Goal: Task Accomplishment & Management: Manage account settings

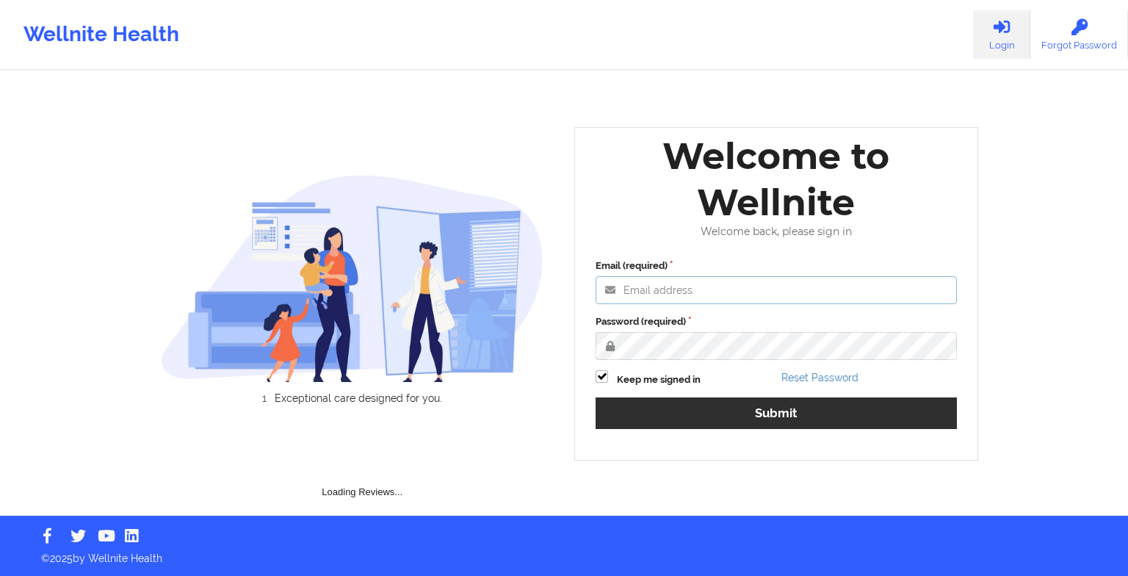
type input "[EMAIL_ADDRESS][DOMAIN_NAME]"
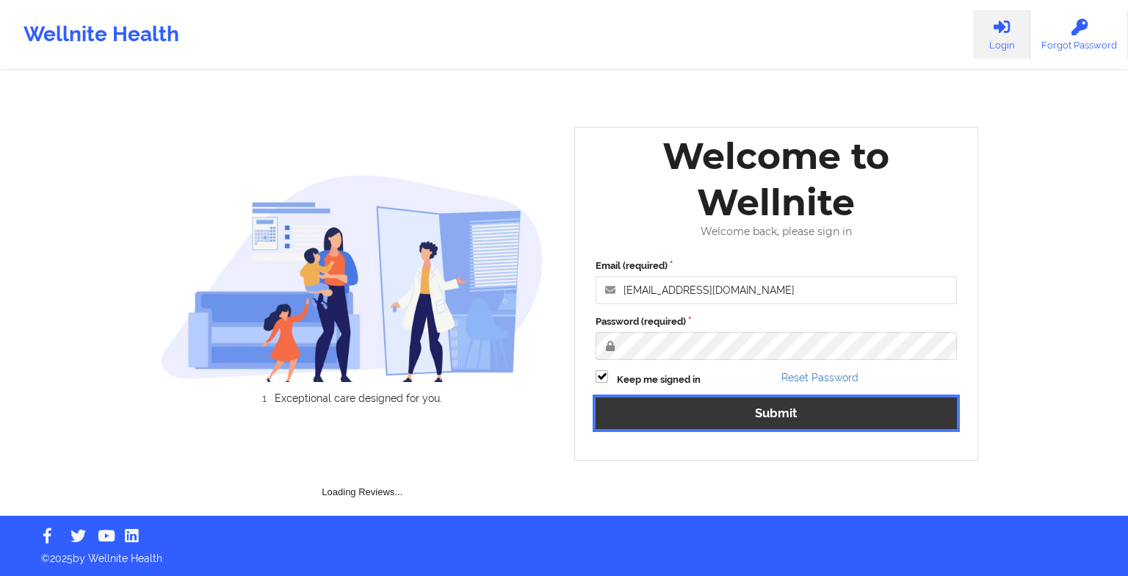
click at [695, 416] on button "Submit" at bounding box center [775, 413] width 361 height 32
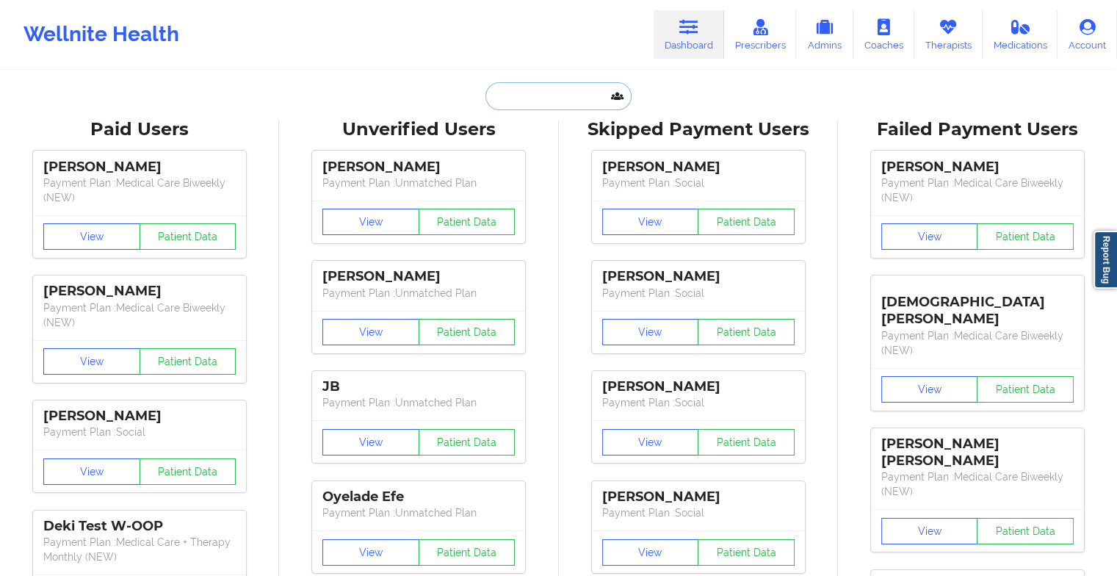
click at [555, 95] on input "text" at bounding box center [557, 96] width 145 height 28
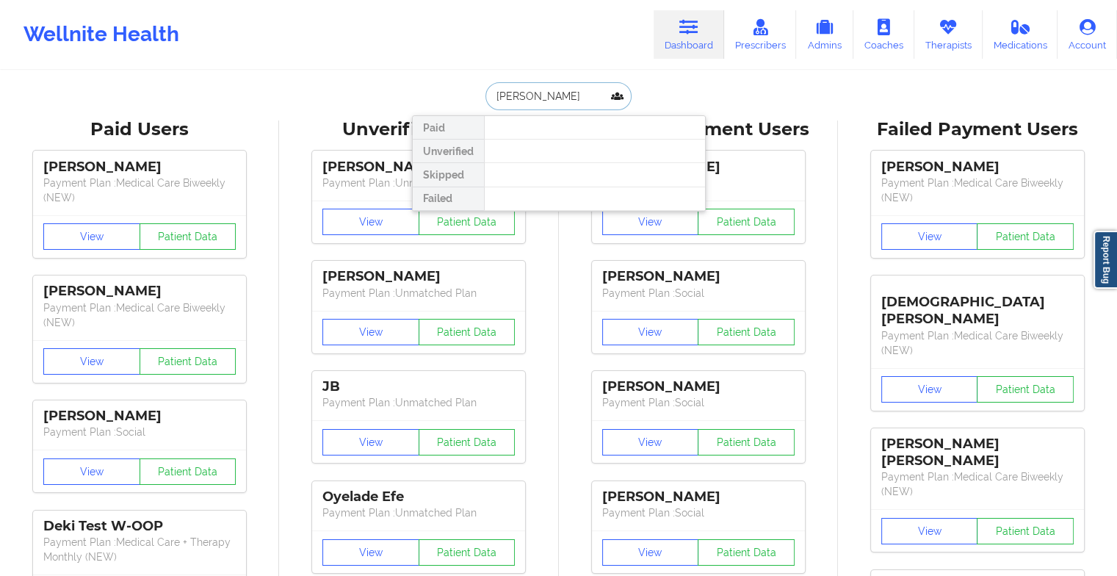
type input "[PERSON_NAME]"
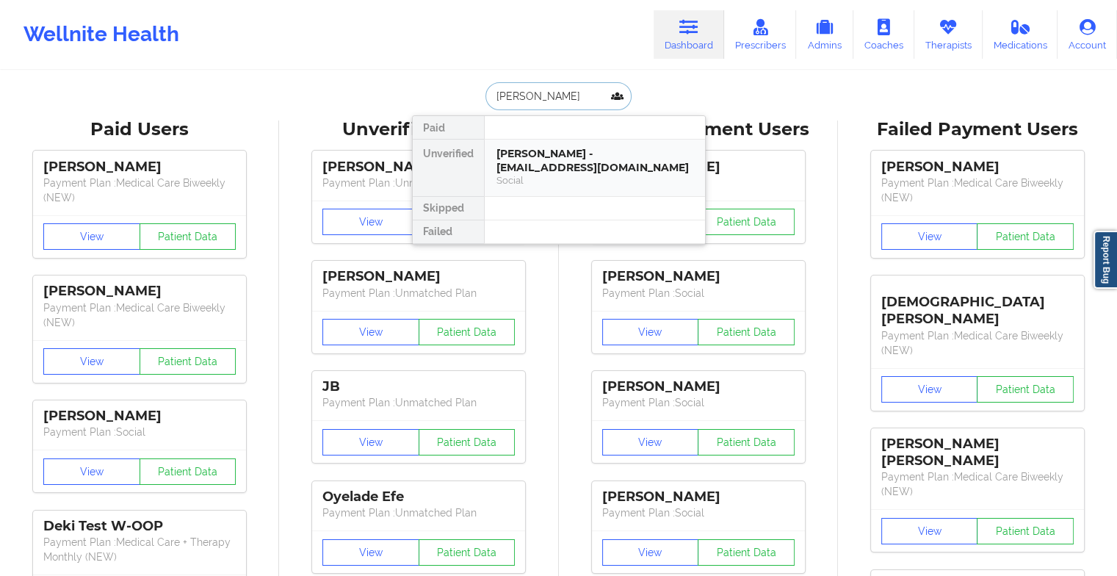
click at [573, 168] on div "[PERSON_NAME] - [EMAIL_ADDRESS][DOMAIN_NAME]" at bounding box center [594, 160] width 197 height 27
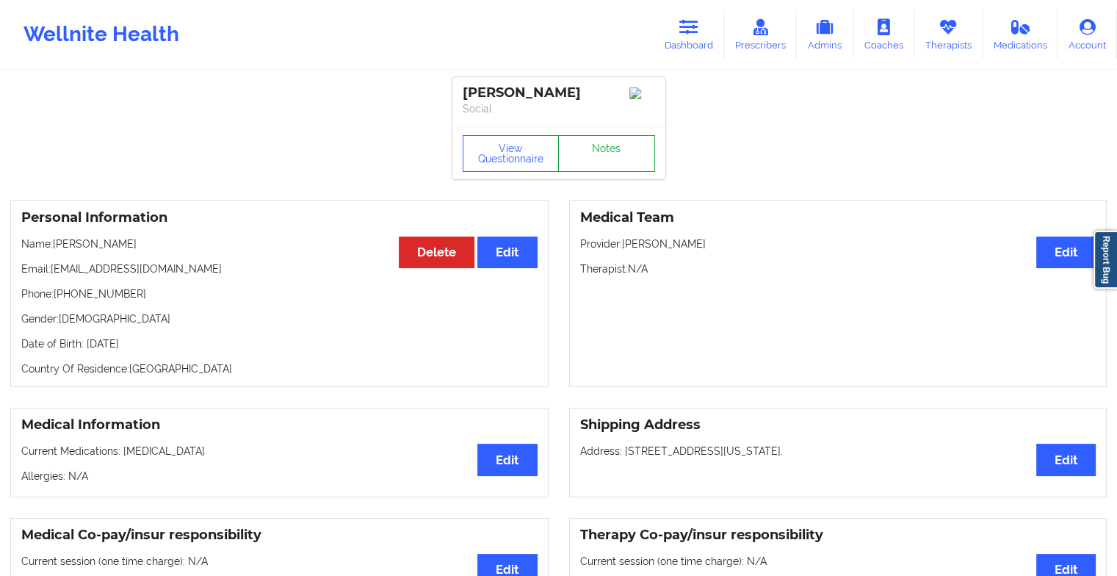
click at [617, 150] on link "Notes" at bounding box center [606, 153] width 97 height 37
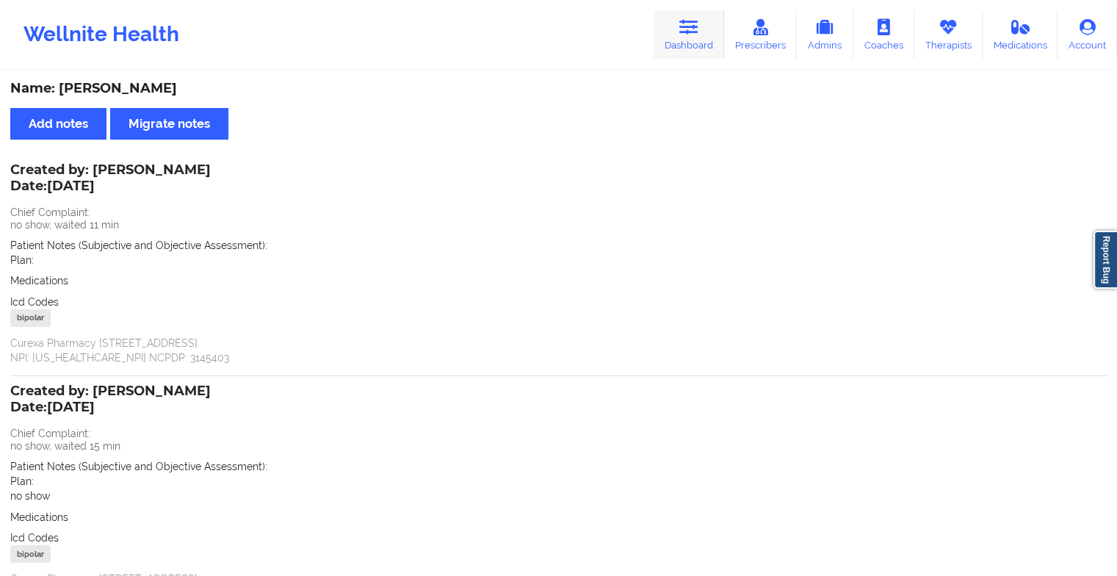
click at [683, 12] on link "Dashboard" at bounding box center [688, 34] width 70 height 48
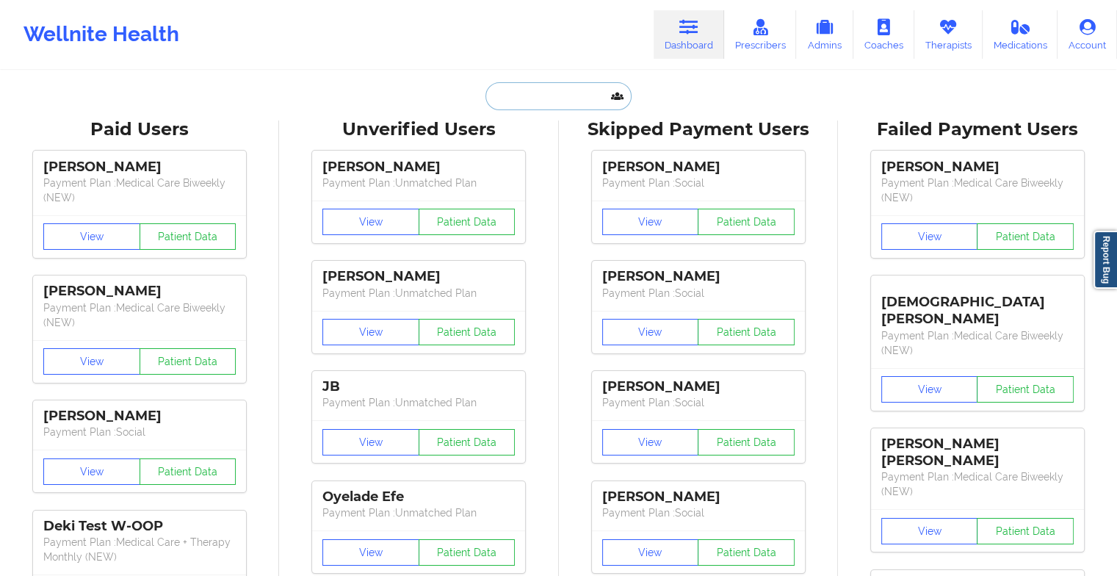
click at [555, 87] on input "text" at bounding box center [557, 96] width 145 height 28
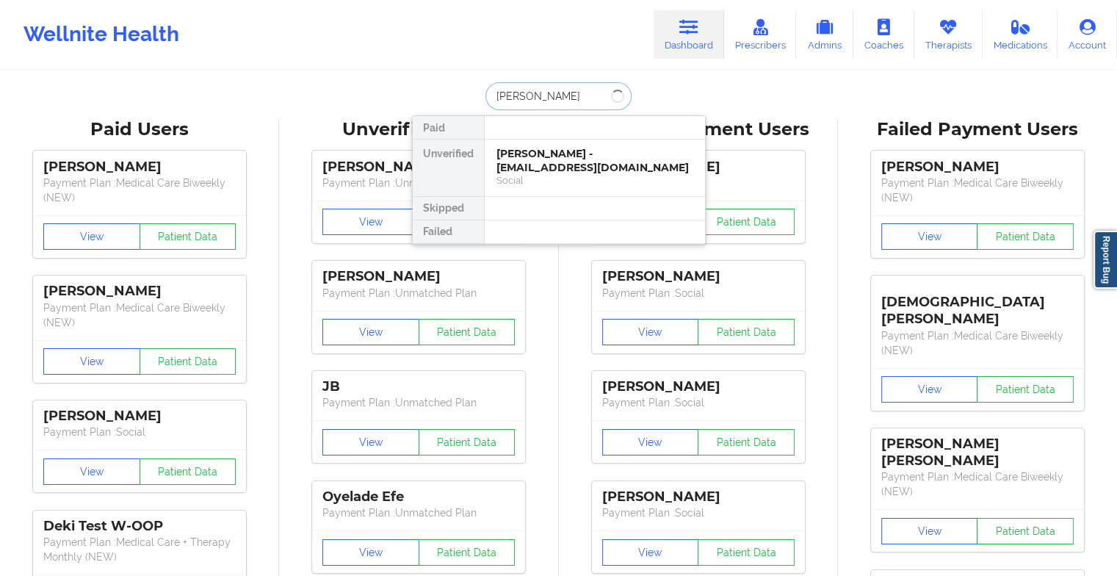
type input "[PERSON_NAME]"
click at [612, 162] on div "[PERSON_NAME] - [PERSON_NAME][EMAIL_ADDRESS][DOMAIN_NAME]" at bounding box center [594, 160] width 197 height 27
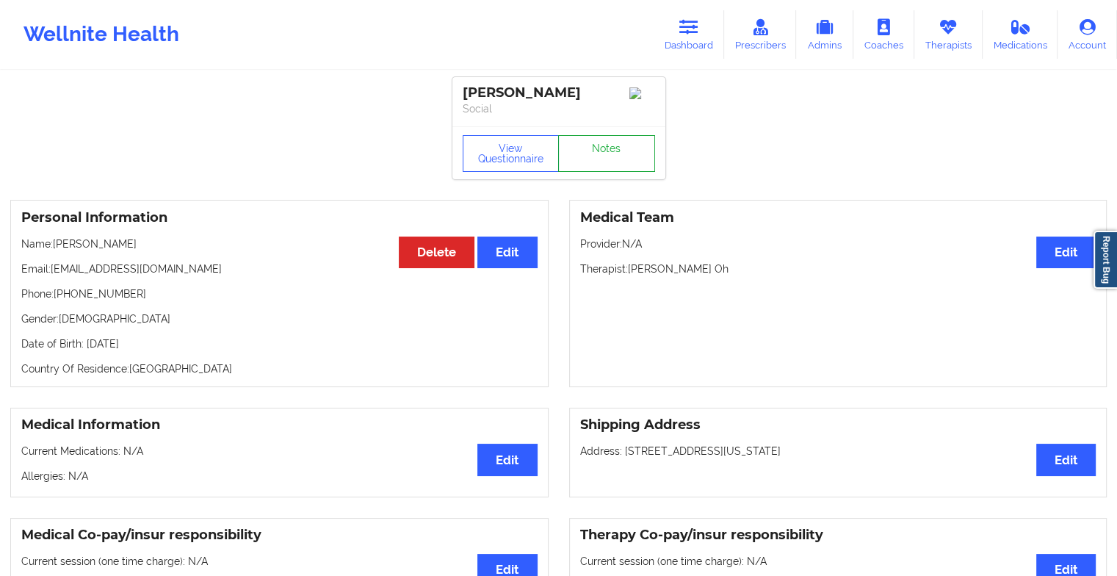
click at [602, 147] on link "Notes" at bounding box center [606, 153] width 97 height 37
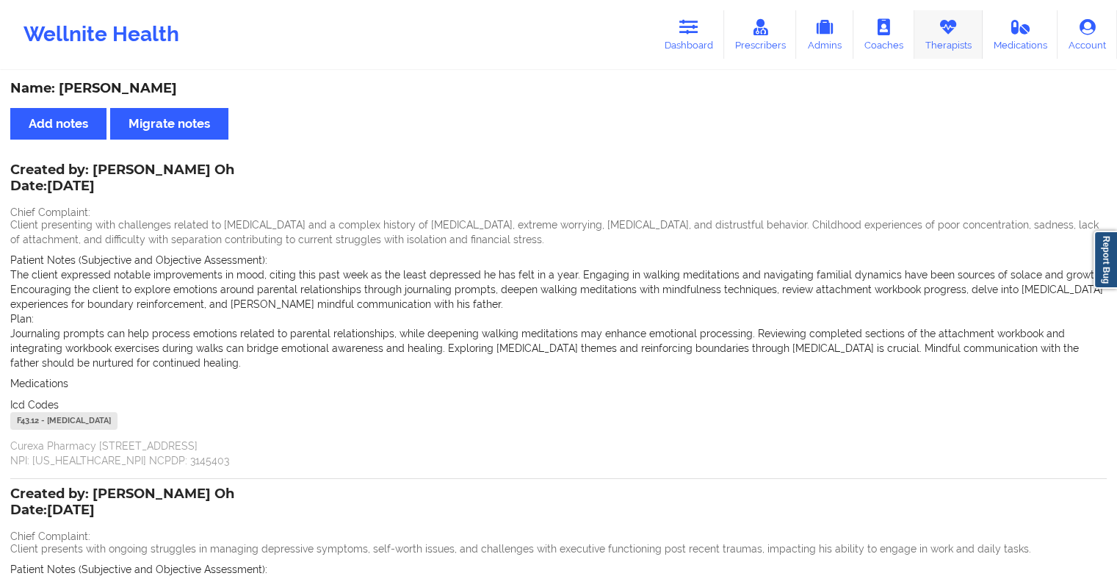
click at [934, 30] on link "Therapists" at bounding box center [948, 34] width 68 height 48
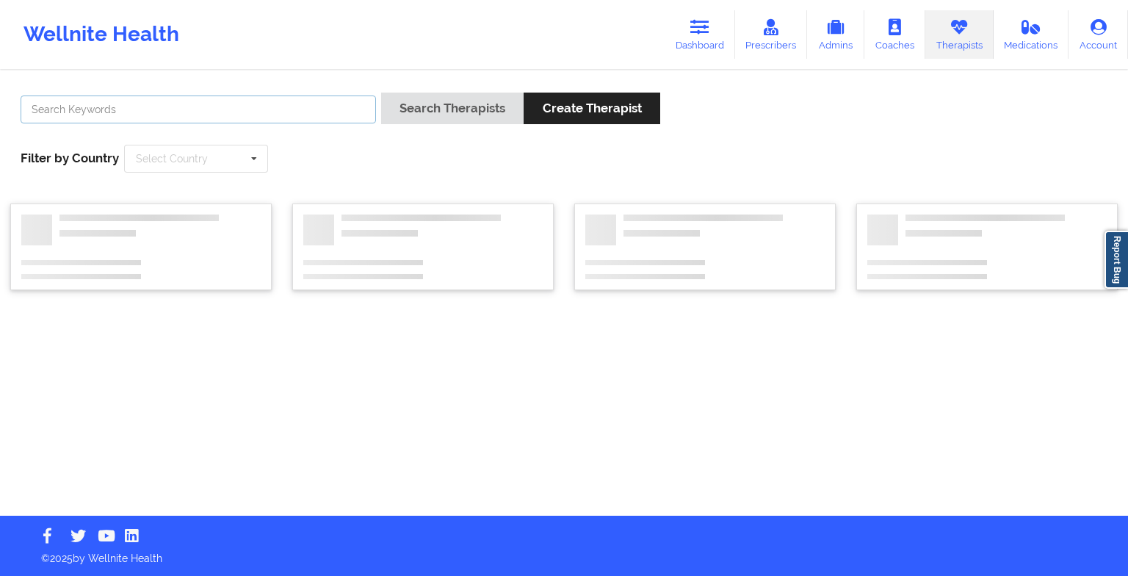
click at [195, 109] on input "text" at bounding box center [198, 109] width 355 height 28
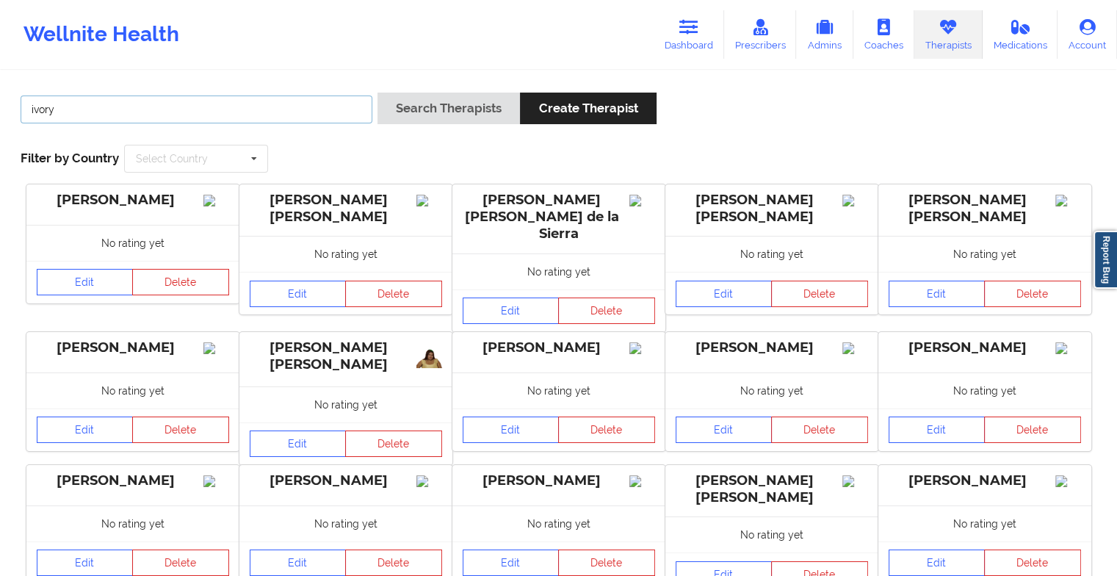
type input "[PERSON_NAME]"
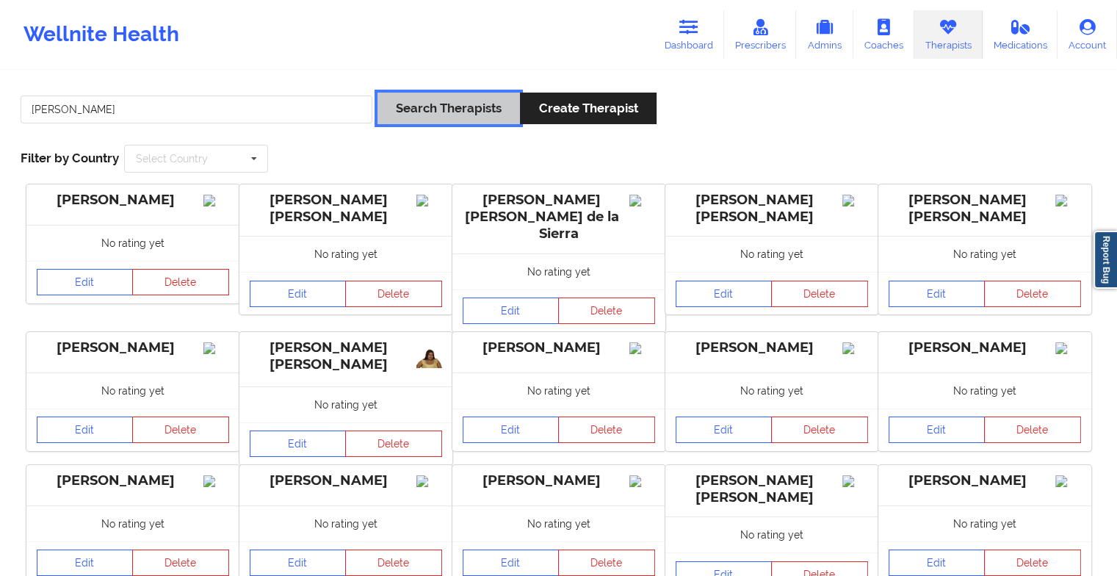
click at [392, 101] on button "Search Therapists" at bounding box center [448, 108] width 142 height 32
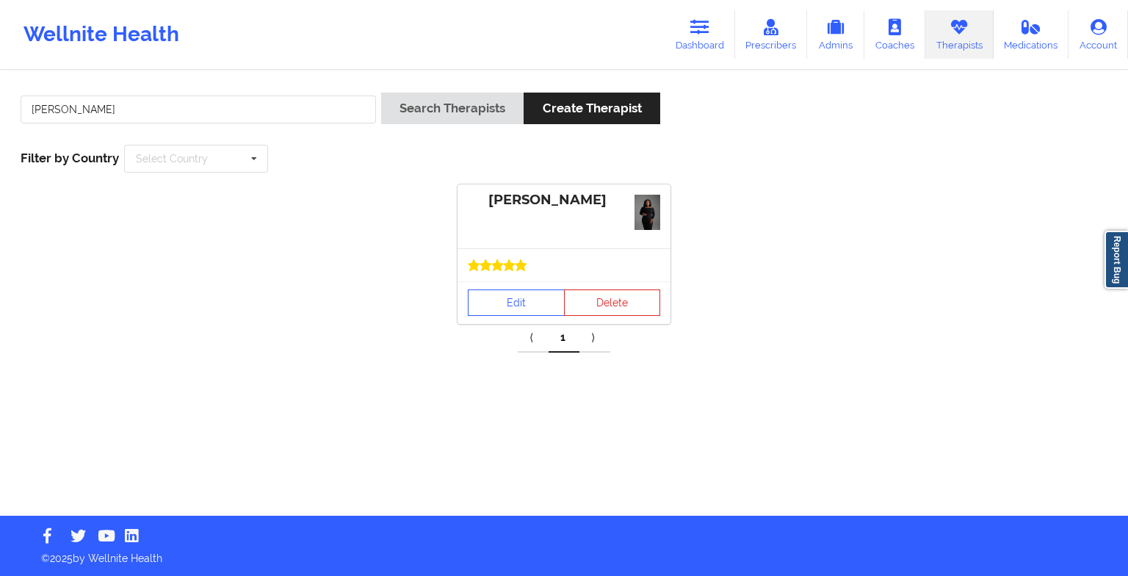
click at [518, 280] on div at bounding box center [563, 264] width 213 height 33
click at [515, 300] on link "Edit" at bounding box center [516, 302] width 97 height 26
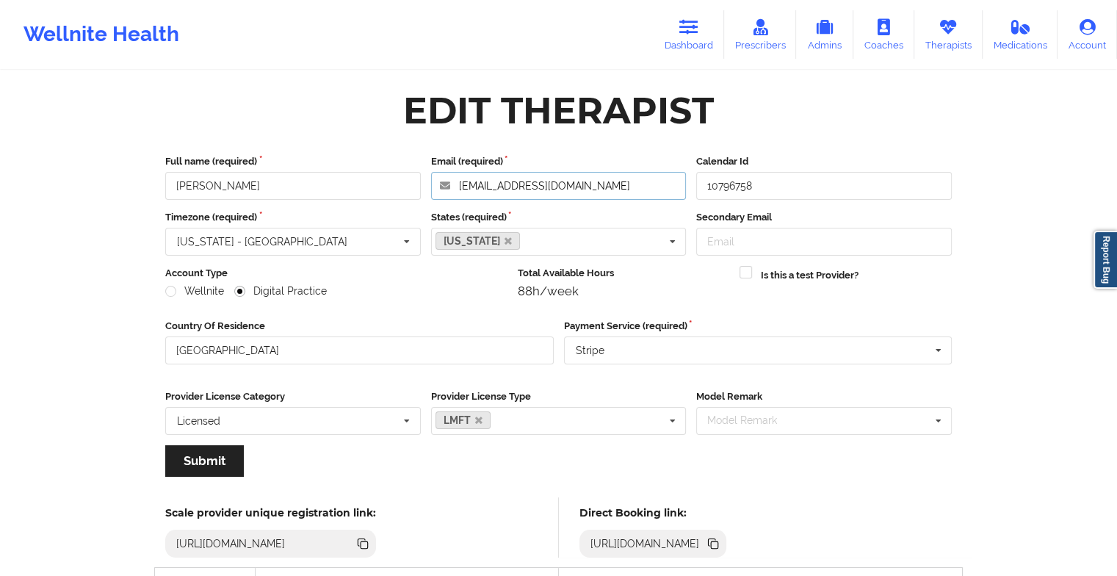
drag, startPoint x: 603, startPoint y: 173, endPoint x: 402, endPoint y: 187, distance: 201.6
click at [402, 187] on div "Full name (required) [PERSON_NAME] Email (required) [EMAIL_ADDRESS][DOMAIN_NAME…" at bounding box center [558, 177] width 797 height 46
